Goal: Information Seeking & Learning: Stay updated

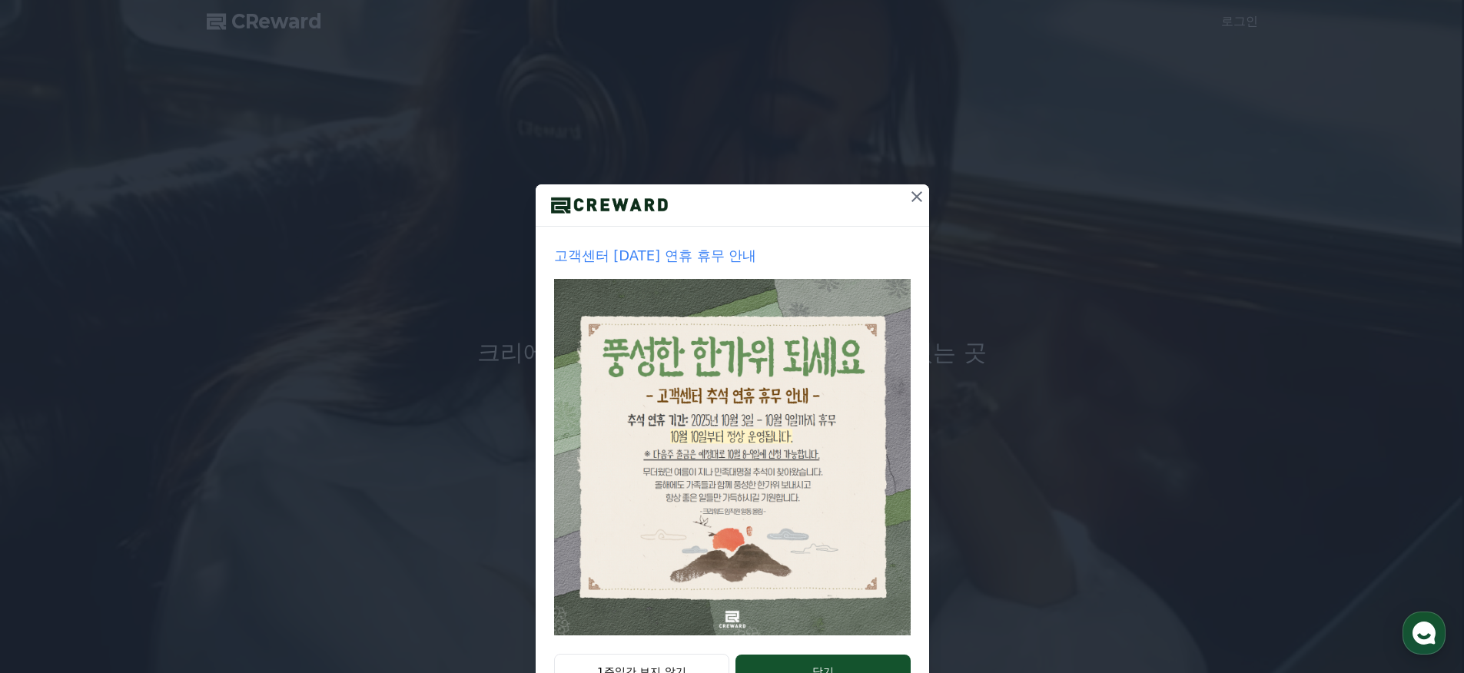
click at [912, 195] on icon at bounding box center [916, 196] width 11 height 11
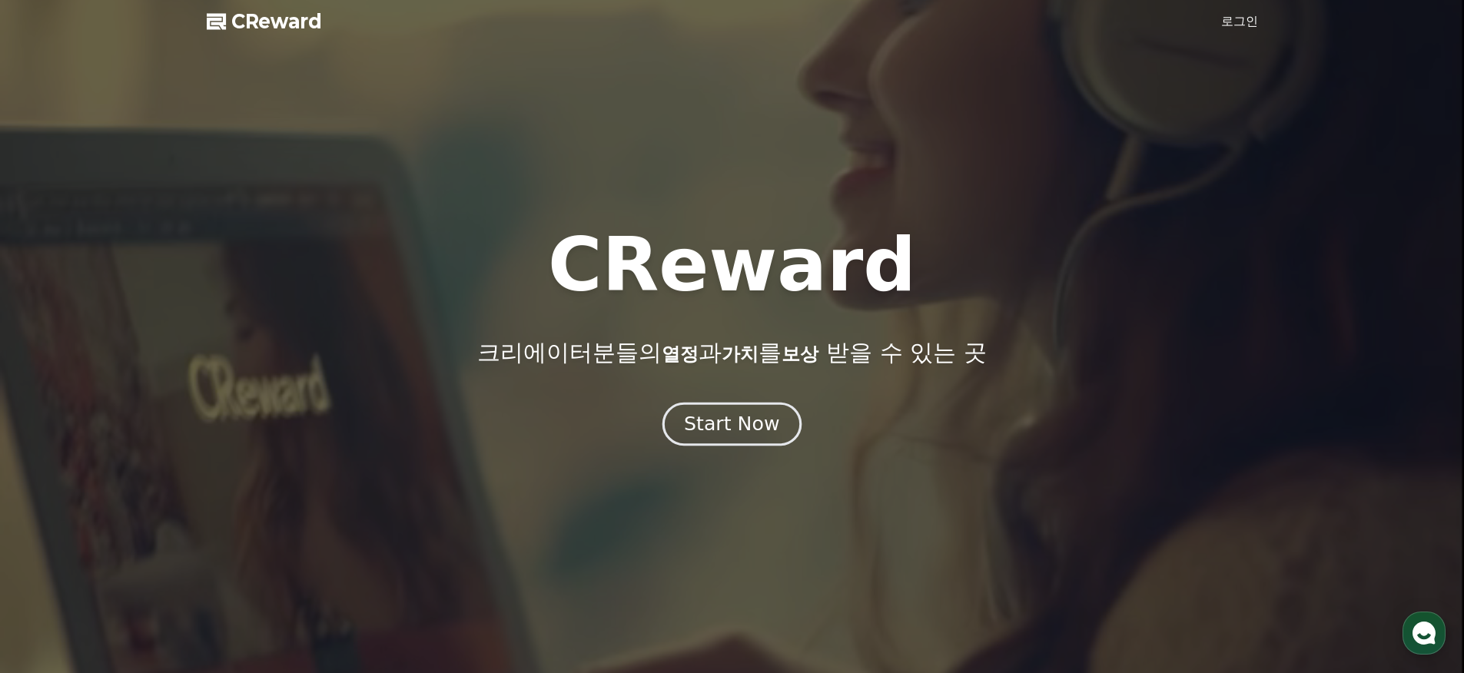
click at [740, 437] on button "Start Now" at bounding box center [731, 425] width 139 height 44
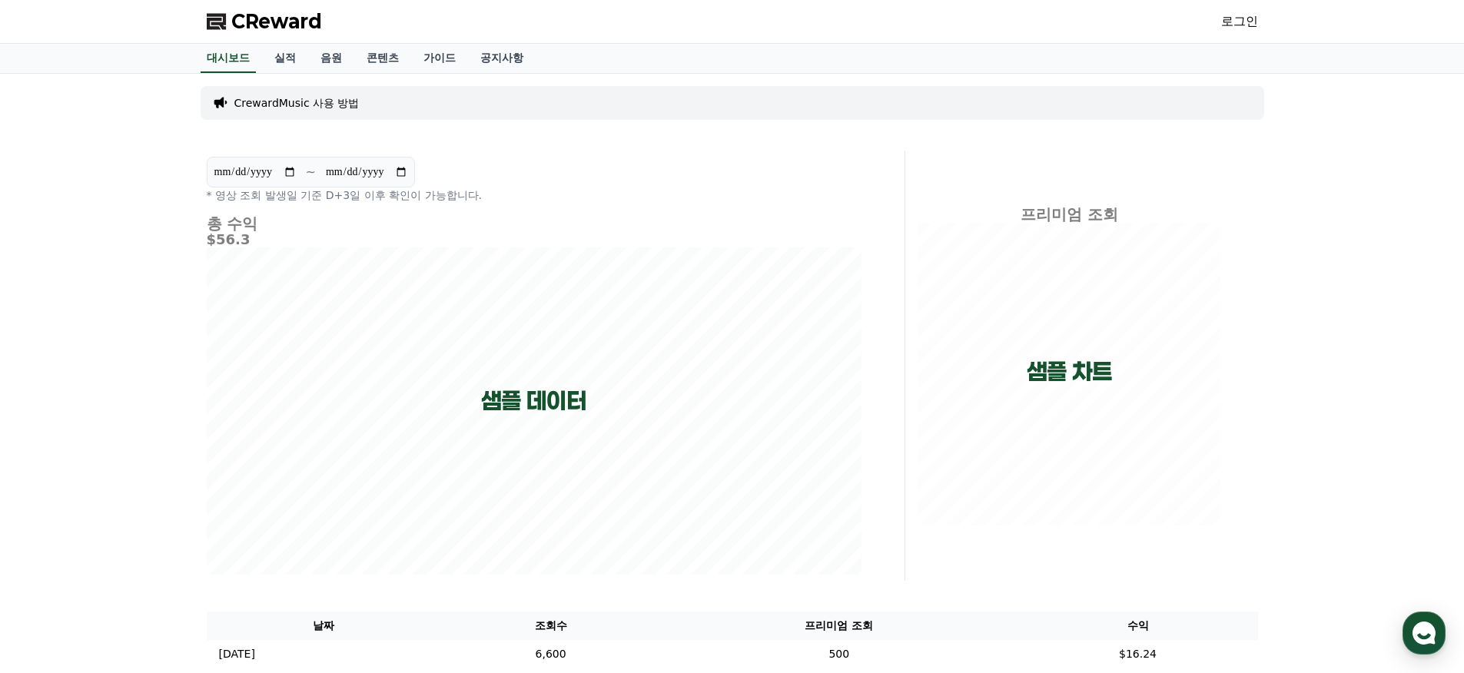
click at [1242, 23] on link "로그인" at bounding box center [1239, 21] width 37 height 18
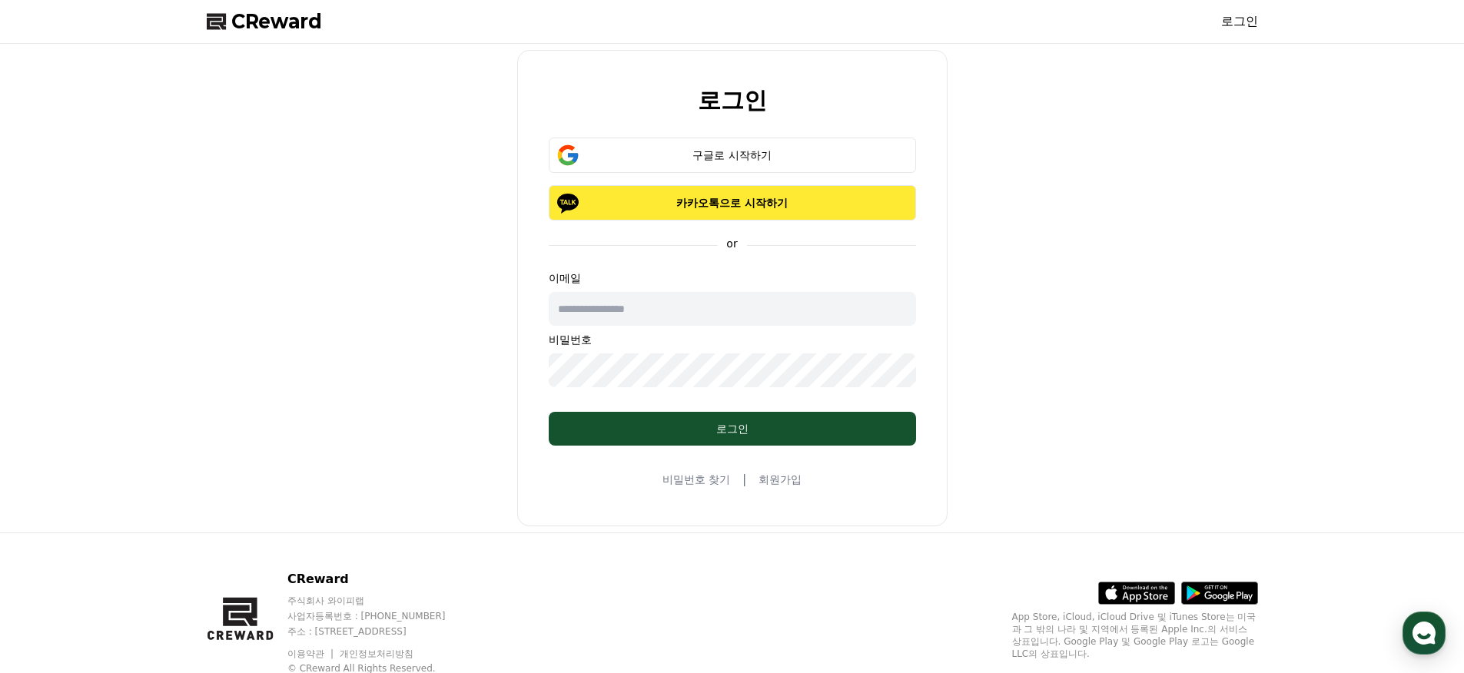
click at [693, 201] on p "카카오톡으로 시작하기" at bounding box center [732, 202] width 323 height 15
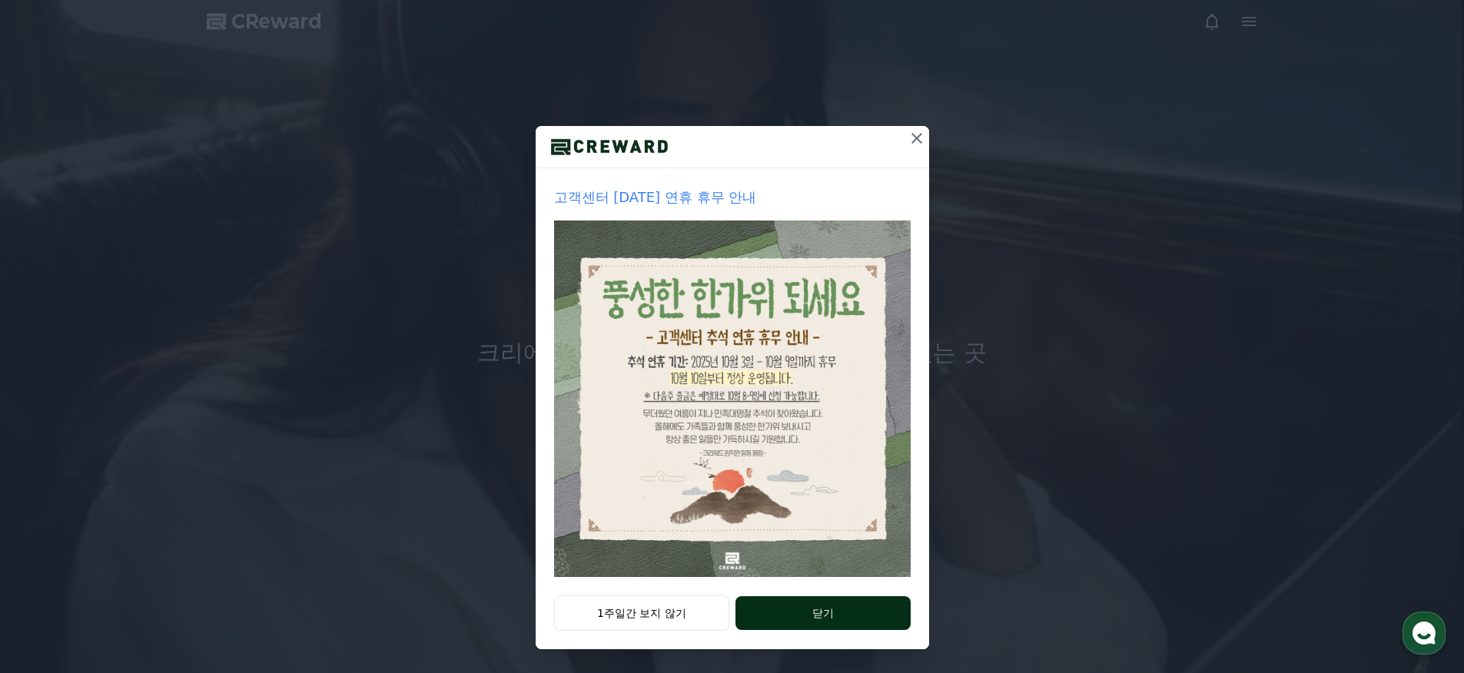
scroll to position [59, 0]
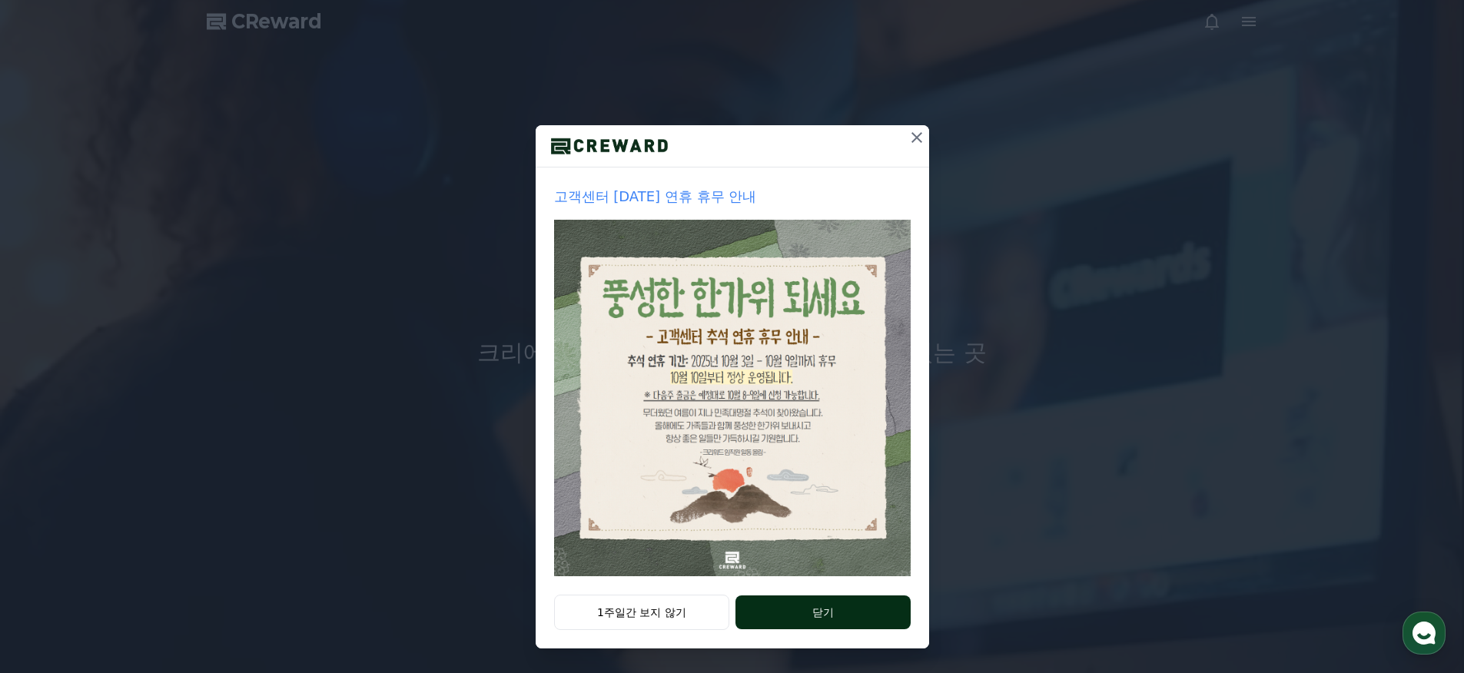
click at [746, 618] on button "닫기" at bounding box center [822, 613] width 174 height 34
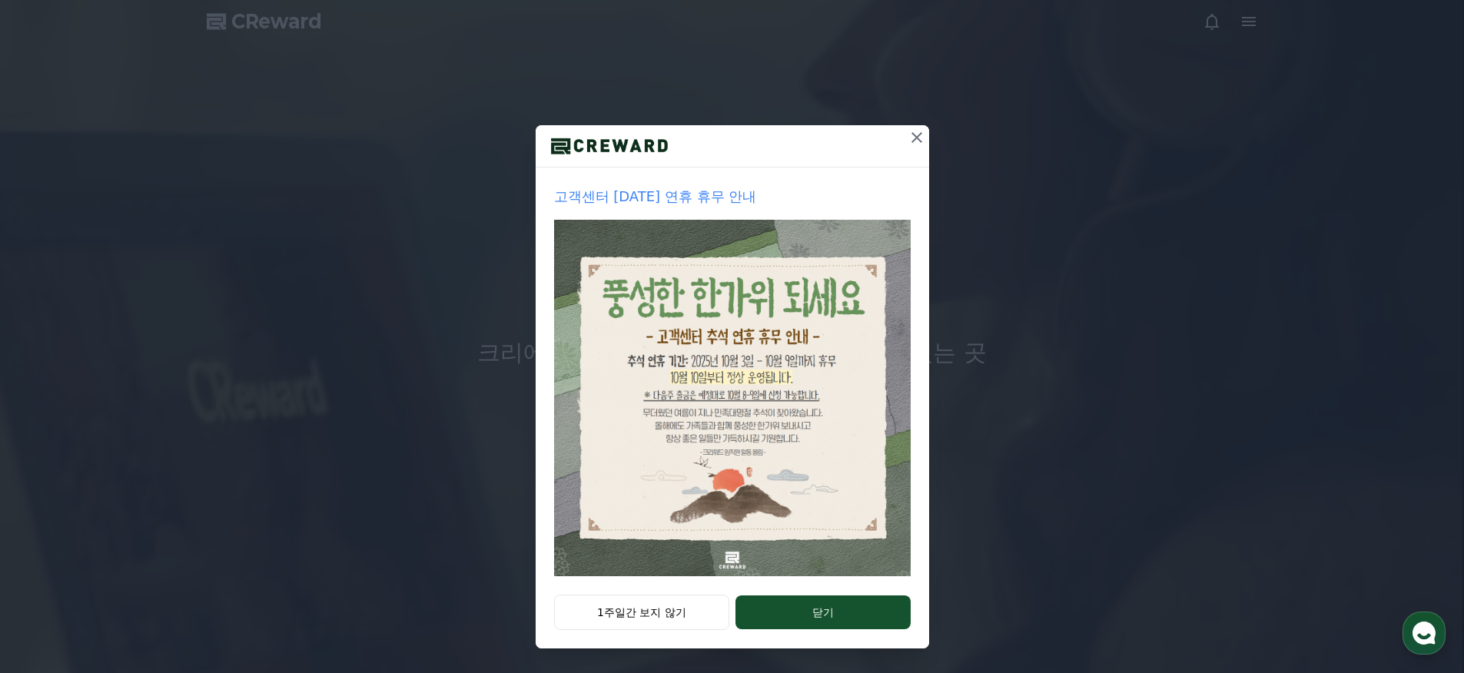
scroll to position [0, 0]
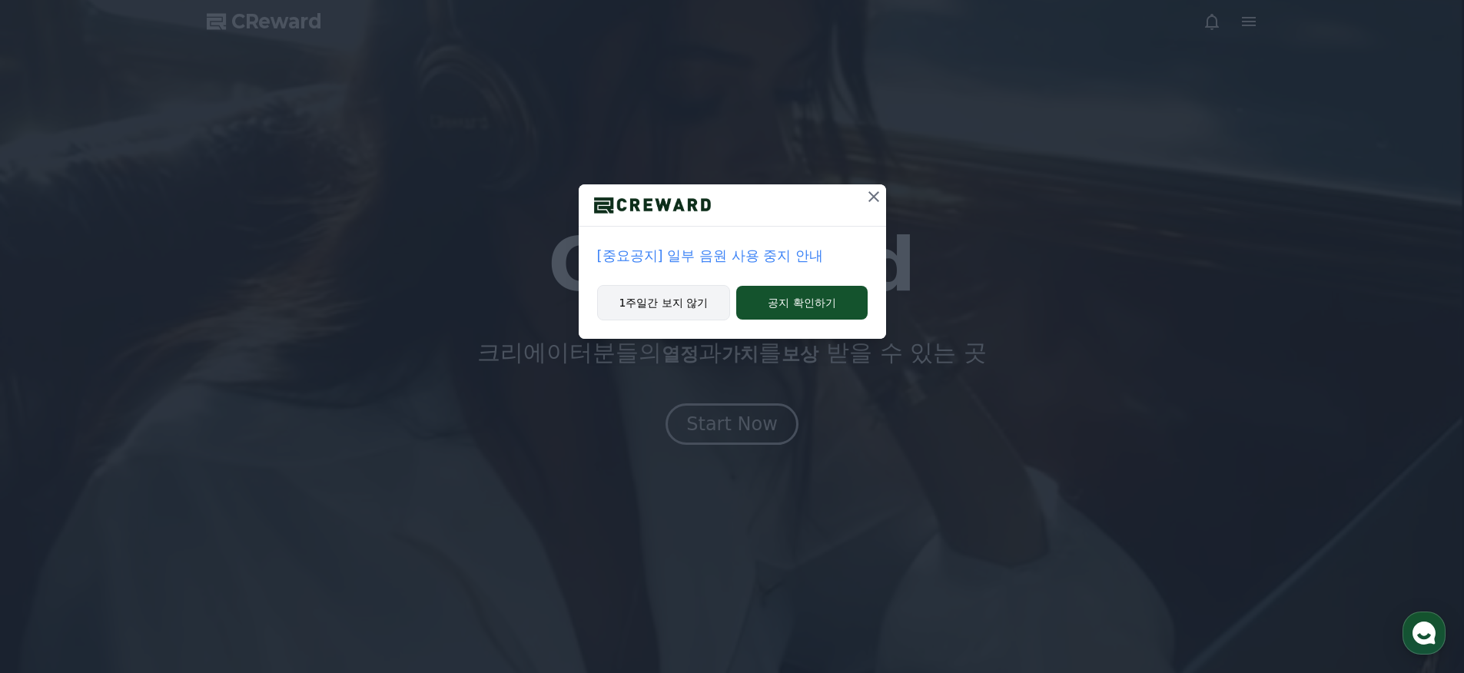
click at [699, 301] on button "1주일간 보지 않기" at bounding box center [664, 302] width 134 height 35
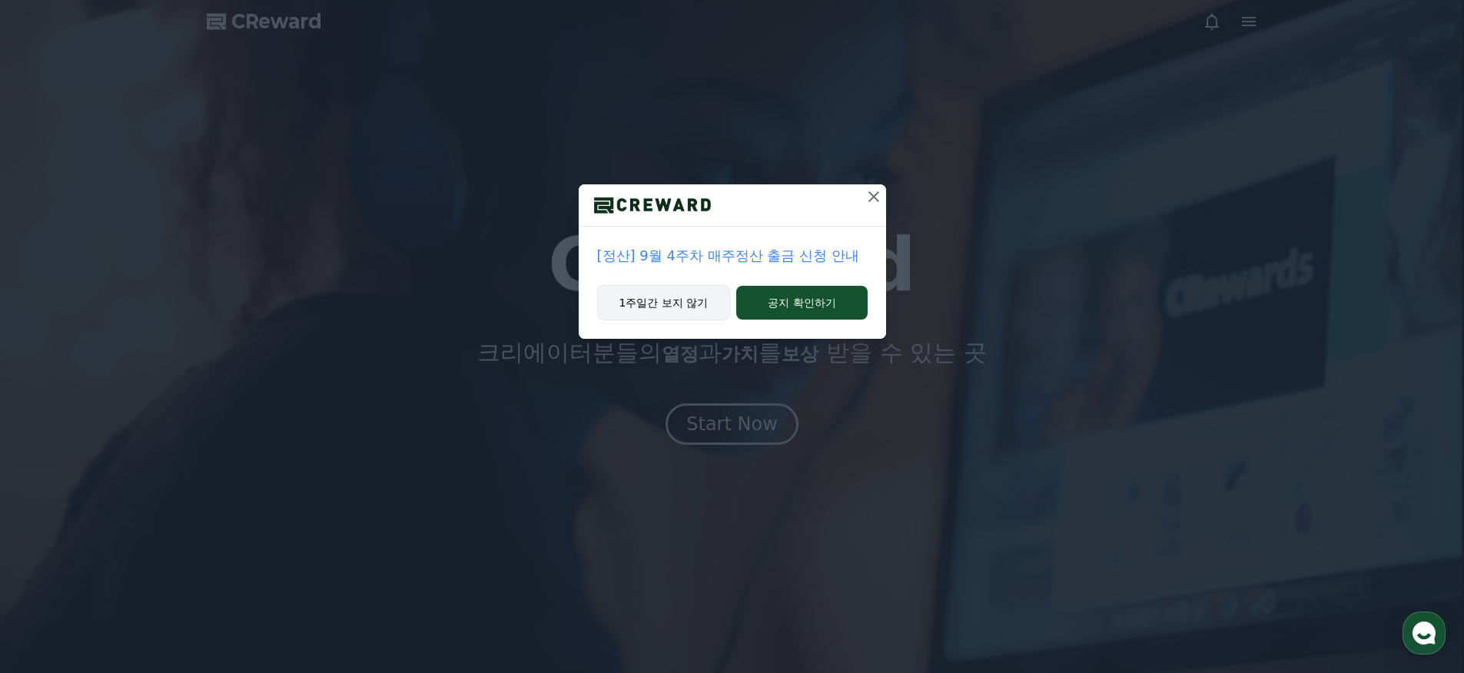
click at [686, 301] on button "1주일간 보지 않기" at bounding box center [664, 302] width 134 height 35
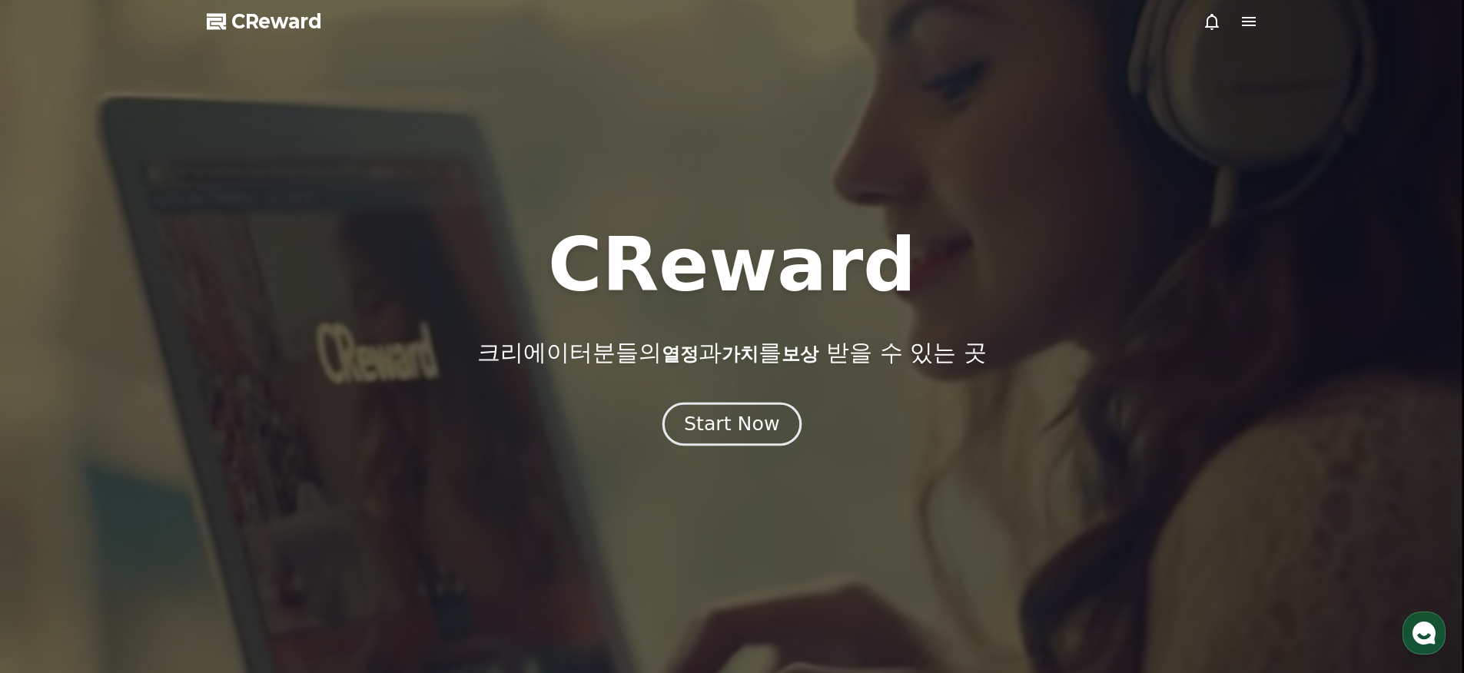
click at [707, 445] on div "CReward 크리에이터분들의 열정 과 가치 를 보상 받을 수 있는 곳 Start Now" at bounding box center [732, 358] width 1464 height 630
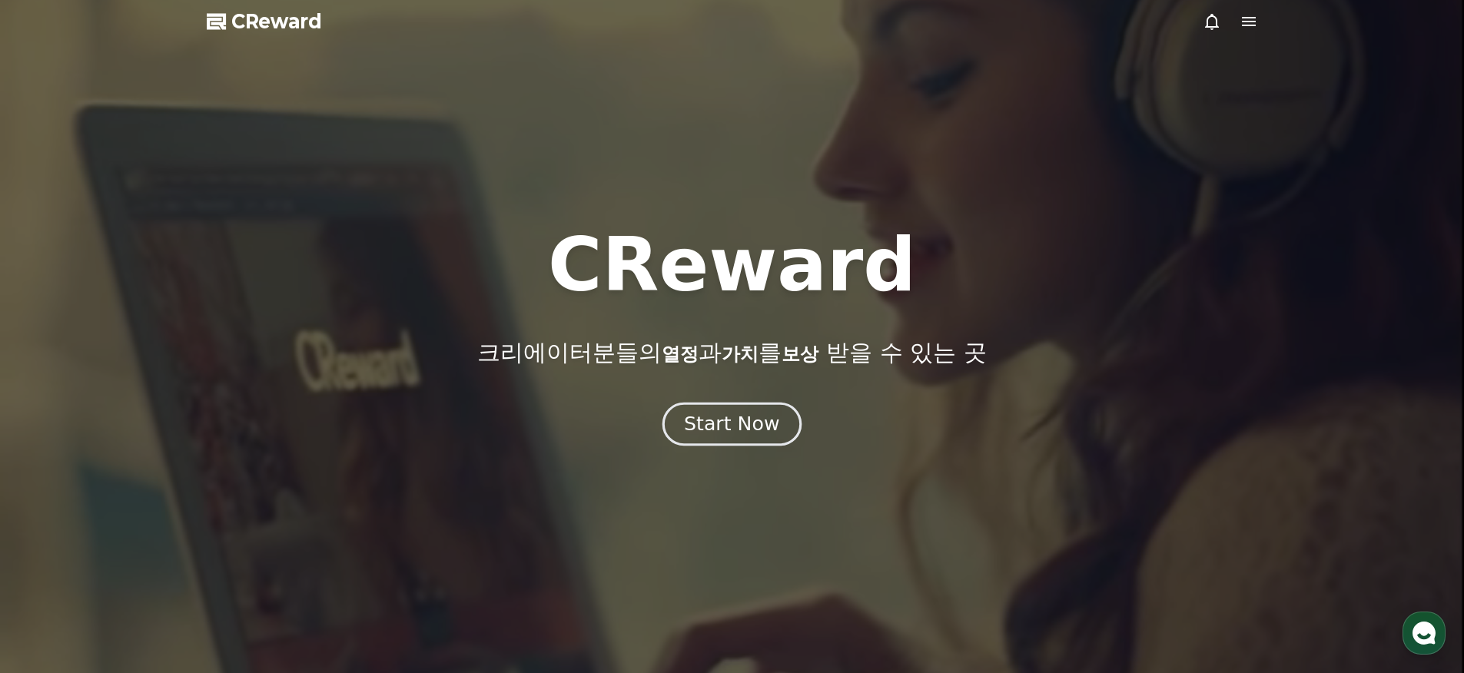
click at [749, 426] on div "Start Now" at bounding box center [731, 424] width 95 height 26
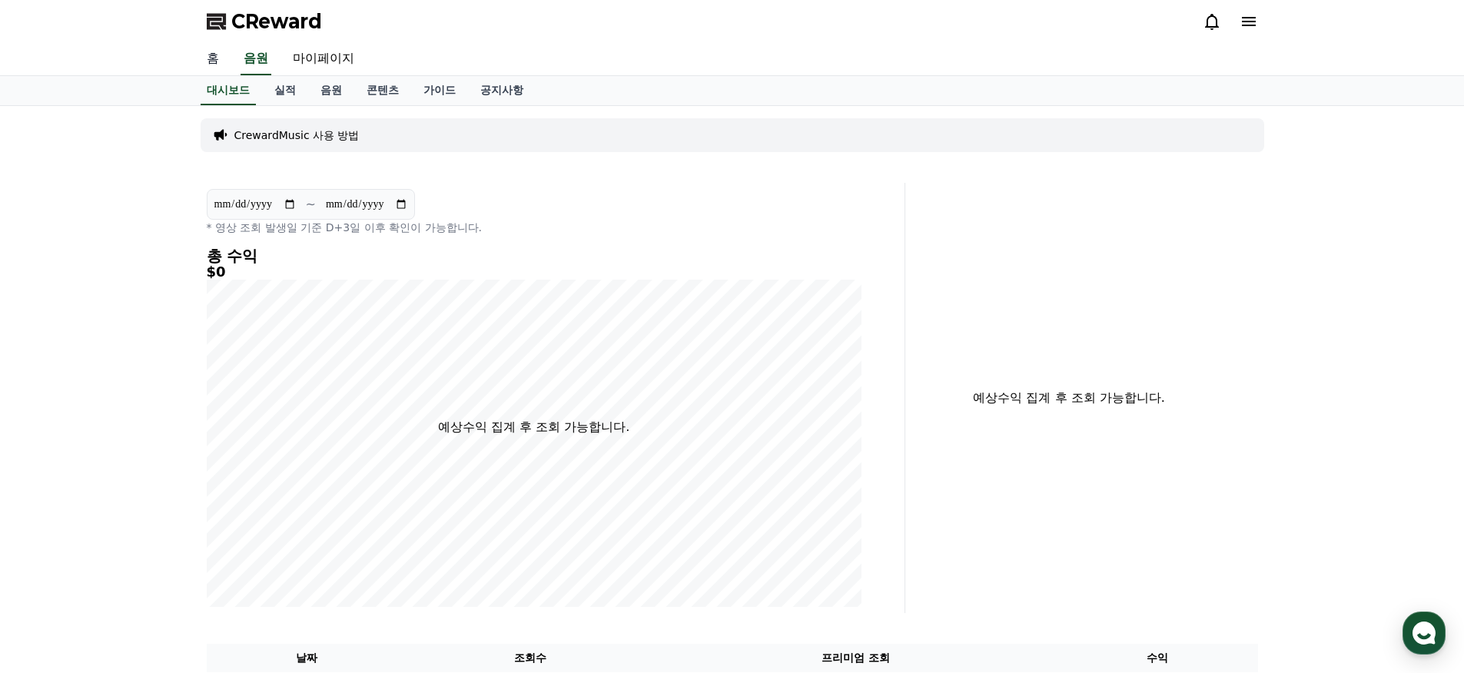
click at [217, 47] on link "홈" at bounding box center [212, 59] width 37 height 32
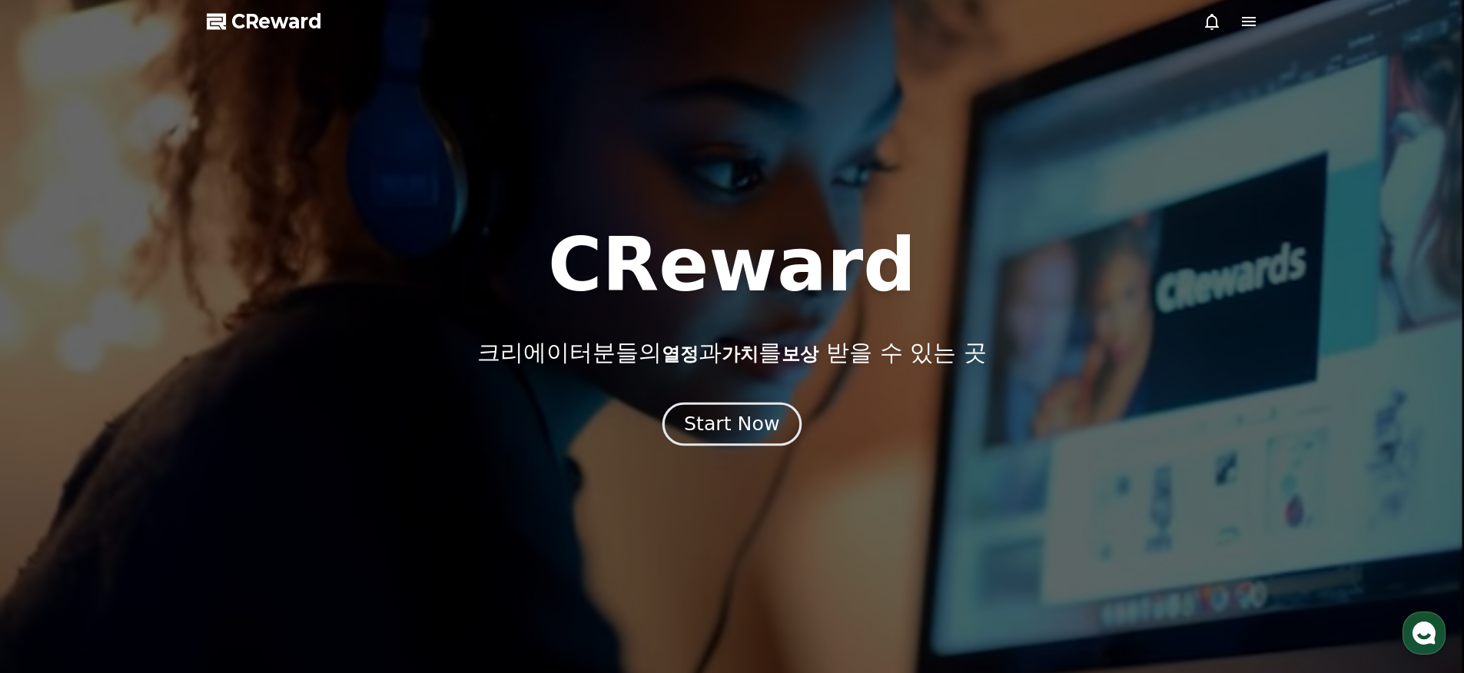
click at [765, 424] on div "Start Now" at bounding box center [731, 424] width 95 height 26
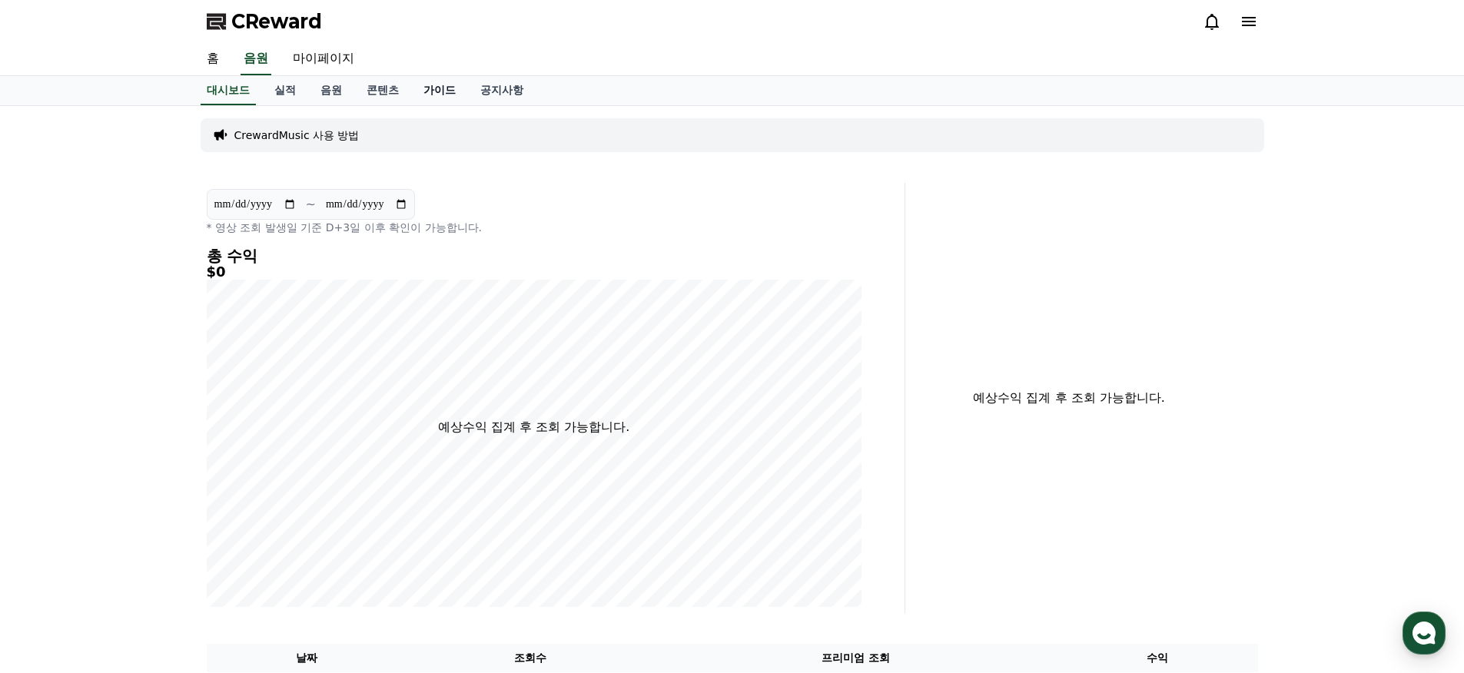
click at [422, 89] on link "가이드" at bounding box center [439, 90] width 57 height 29
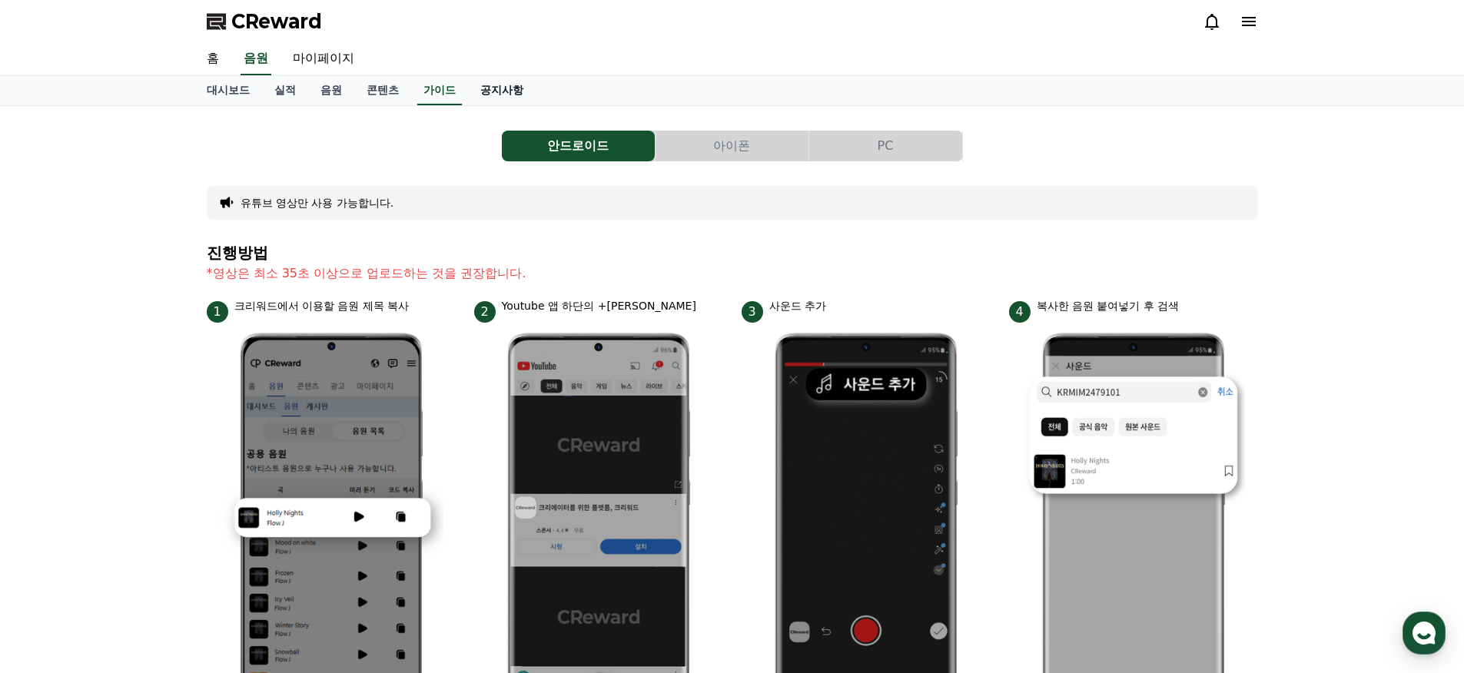
click at [468, 88] on link "공지사항" at bounding box center [502, 90] width 68 height 29
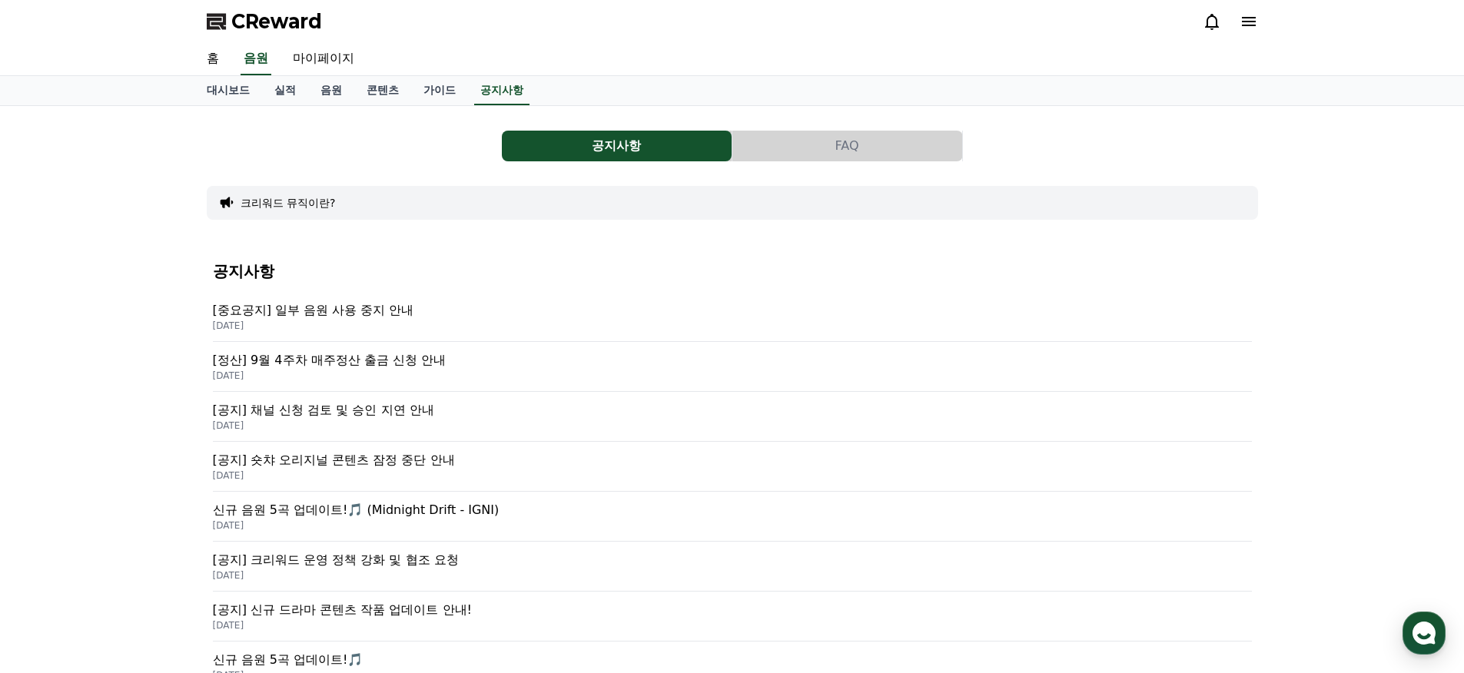
click at [374, 307] on p "[중요공지] 일부 음원 사용 중지 안내" at bounding box center [732, 310] width 1039 height 18
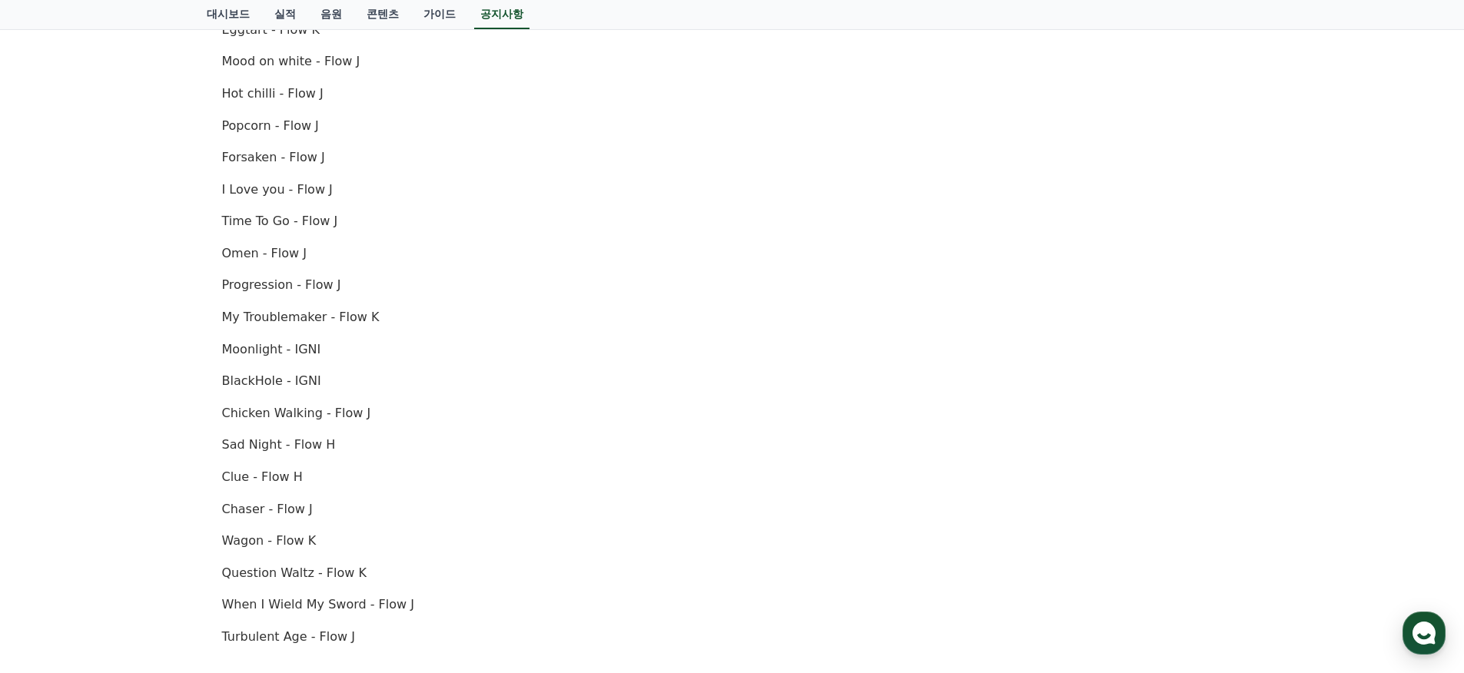
scroll to position [1092, 0]
